Goal: Task Accomplishment & Management: Manage account settings

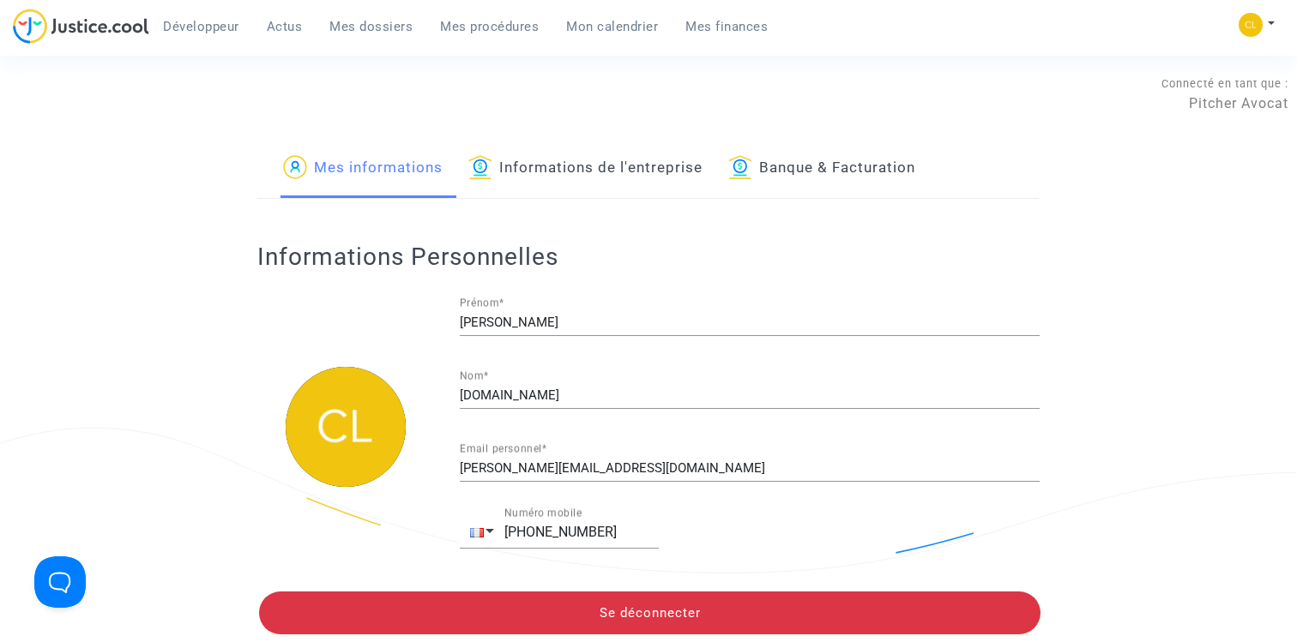
click at [582, 176] on link "Informations de l'entreprise" at bounding box center [585, 169] width 234 height 58
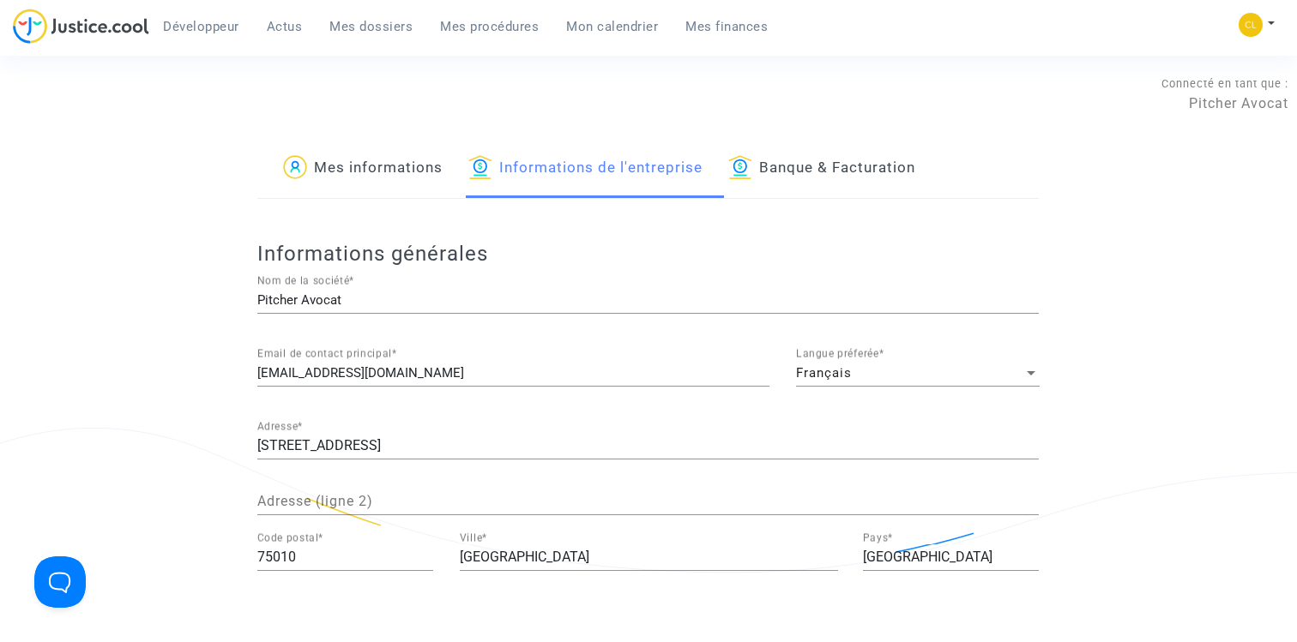
click at [353, 177] on link "Mes informations" at bounding box center [363, 169] width 160 height 58
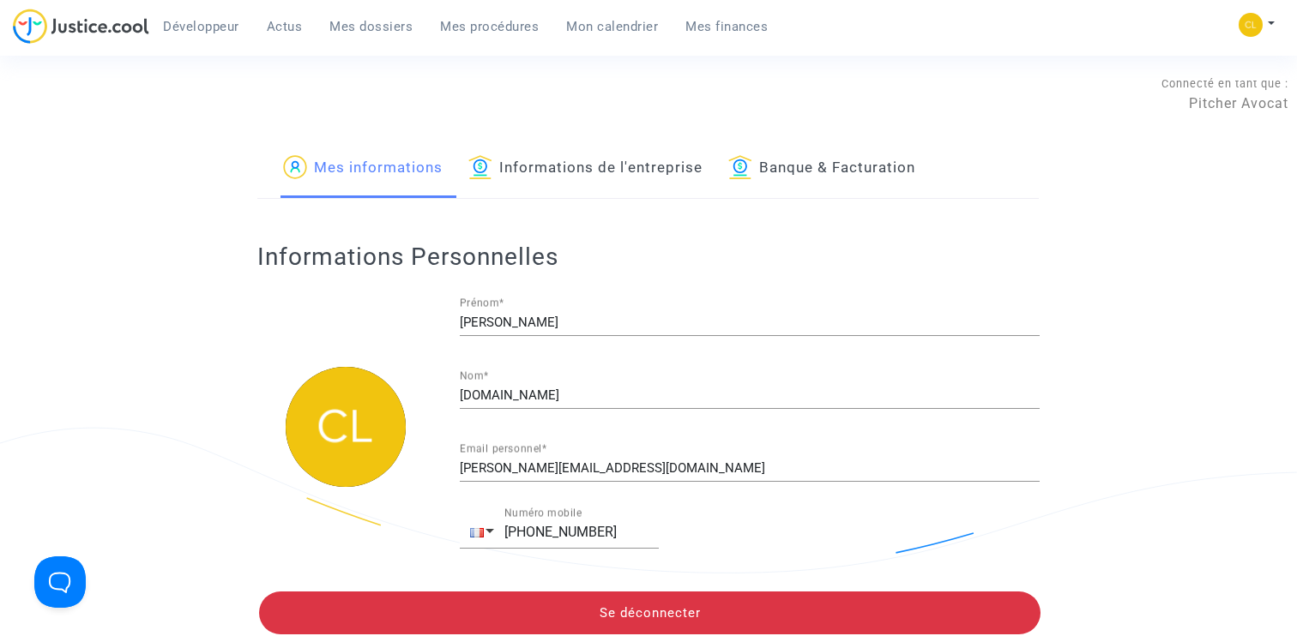
click at [590, 161] on link "Informations de l'entreprise" at bounding box center [585, 169] width 234 height 58
